Goal: Find specific page/section: Find specific page/section

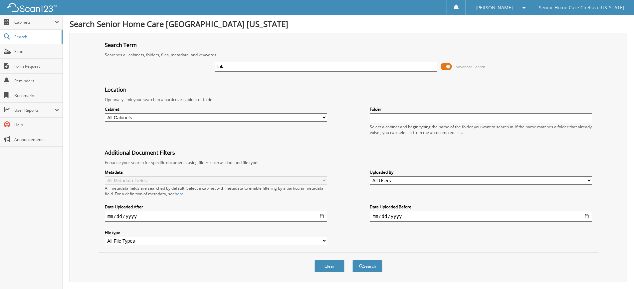
type input "lala"
click at [353, 260] on button "Search" at bounding box center [368, 266] width 30 height 12
click at [448, 66] on span at bounding box center [446, 67] width 11 height 10
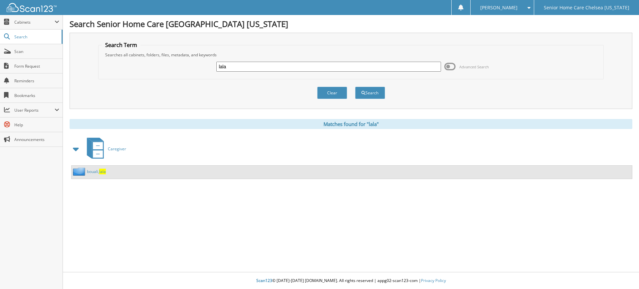
click at [94, 171] on link "bouali, lala" at bounding box center [96, 172] width 19 height 6
